Goal: Book appointment/travel/reservation

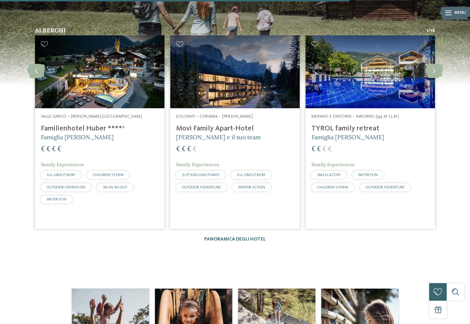
scroll to position [875, 0]
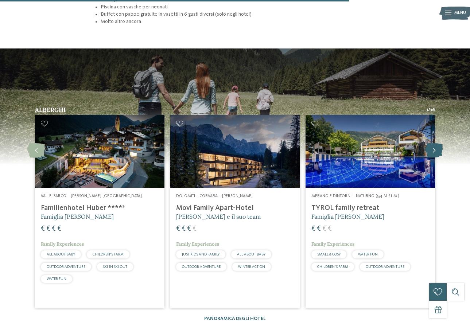
click at [432, 143] on icon at bounding box center [434, 150] width 18 height 15
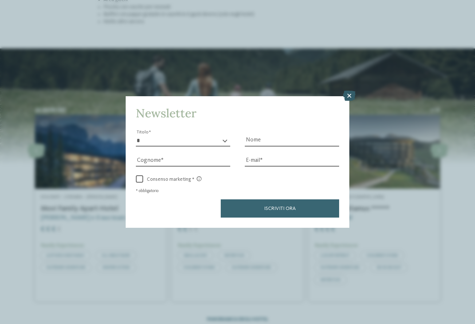
click at [352, 97] on icon at bounding box center [349, 96] width 12 height 10
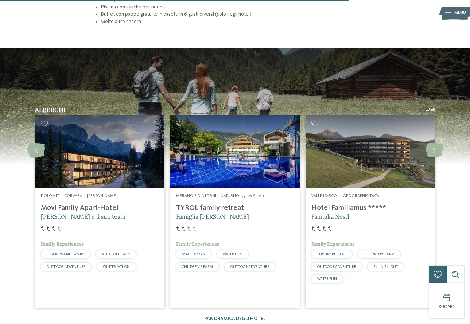
click at [216, 213] on span "Famiglia [PERSON_NAME]" at bounding box center [212, 216] width 73 height 7
click at [427, 143] on icon at bounding box center [434, 150] width 18 height 15
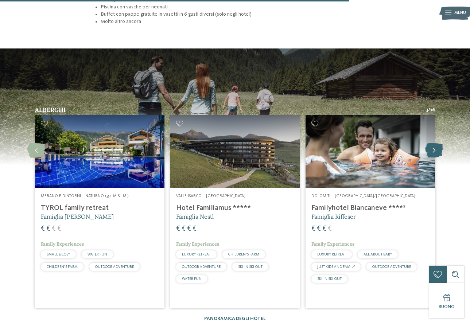
click at [427, 143] on icon at bounding box center [434, 150] width 18 height 15
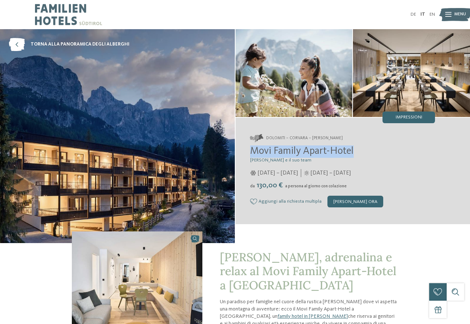
drag, startPoint x: 253, startPoint y: 152, endPoint x: 356, endPoint y: 155, distance: 103.5
click at [356, 155] on h2 "Movi Family Apart-Hotel" at bounding box center [342, 151] width 185 height 12
copy span "Movi Family Apart-Hotel"
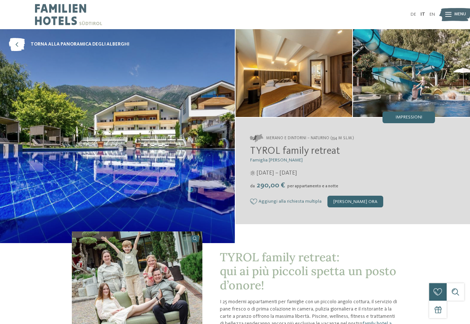
click at [456, 14] on span "Menu" at bounding box center [460, 15] width 12 height 6
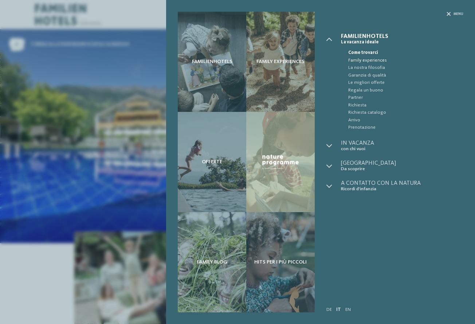
click at [370, 61] on span "Family experiences" at bounding box center [405, 60] width 115 height 7
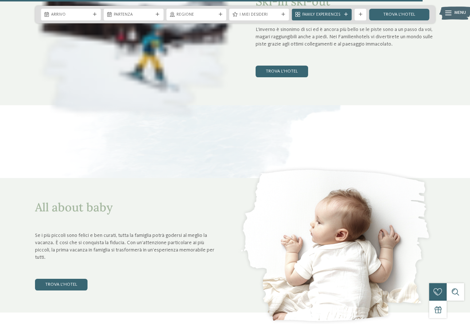
scroll to position [2187, 0]
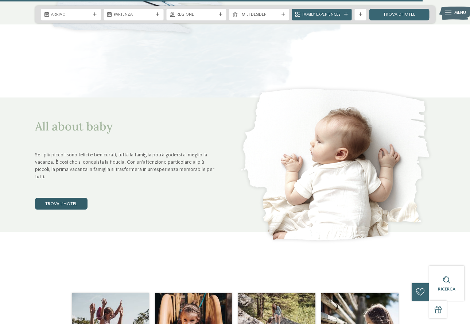
click at [58, 206] on link "trova l’hotel" at bounding box center [61, 204] width 52 height 12
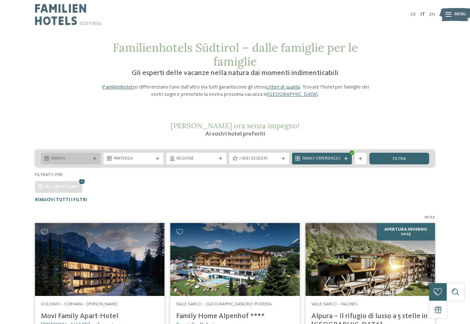
click at [87, 156] on span "Arrivo" at bounding box center [70, 159] width 39 height 6
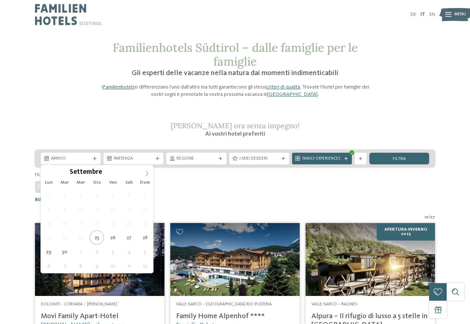
click at [144, 171] on span at bounding box center [147, 171] width 12 height 12
drag, startPoint x: 144, startPoint y: 171, endPoint x: 145, endPoint y: 175, distance: 4.4
click at [145, 175] on icon at bounding box center [146, 173] width 5 height 5
type div "06.12.2025"
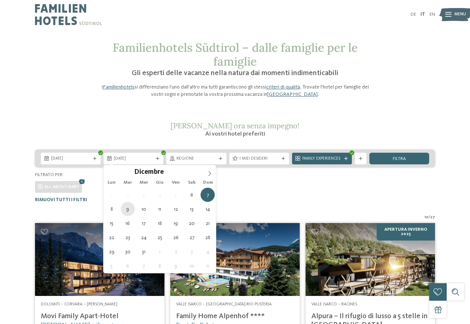
type div "09.12.2025"
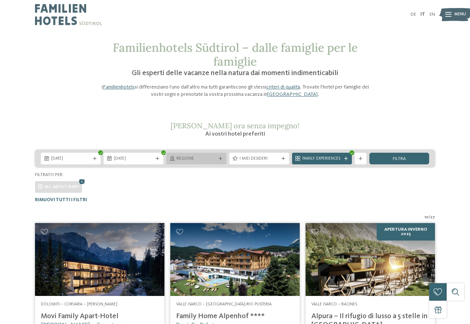
click at [219, 159] on icon at bounding box center [221, 159] width 4 height 4
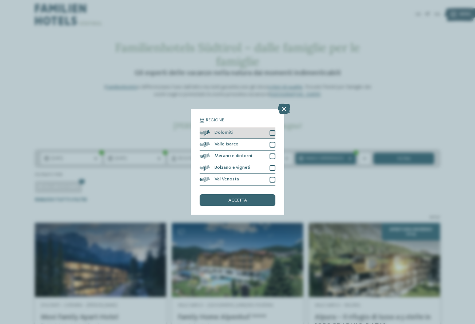
click at [272, 134] on div at bounding box center [273, 133] width 6 height 6
click at [273, 142] on div at bounding box center [273, 145] width 6 height 6
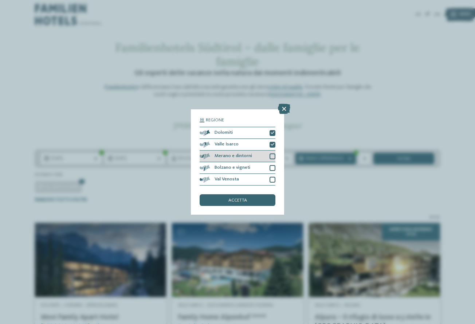
click at [274, 157] on div at bounding box center [273, 156] width 6 height 6
click at [273, 164] on div "Bolzano e vigneti" at bounding box center [238, 168] width 76 height 12
click at [270, 182] on div at bounding box center [273, 180] width 6 height 6
click at [241, 203] on div "accetta" at bounding box center [238, 200] width 76 height 12
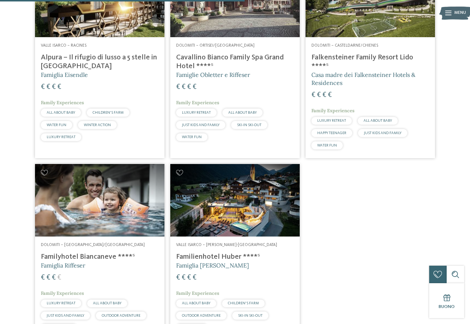
scroll to position [326, 0]
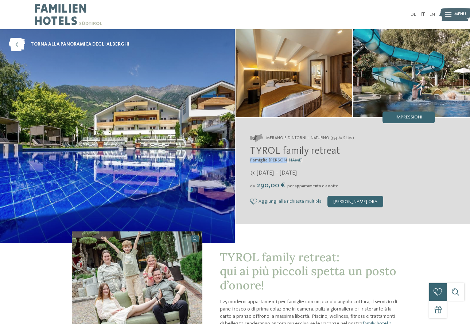
drag, startPoint x: 251, startPoint y: 158, endPoint x: 282, endPoint y: 160, distance: 31.7
click at [282, 160] on span "Famiglia [PERSON_NAME]" at bounding box center [276, 160] width 52 height 5
copy span "Famiglia [PERSON_NAME]"
